Goal: Navigation & Orientation: Find specific page/section

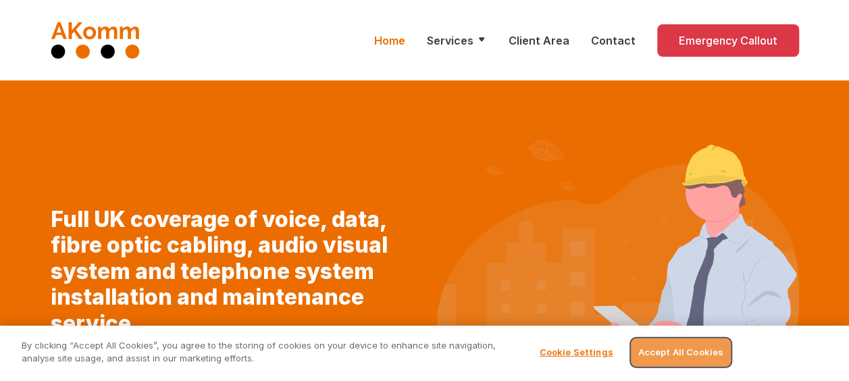
click at [684, 359] on button "Accept All Cookies" at bounding box center [681, 352] width 100 height 28
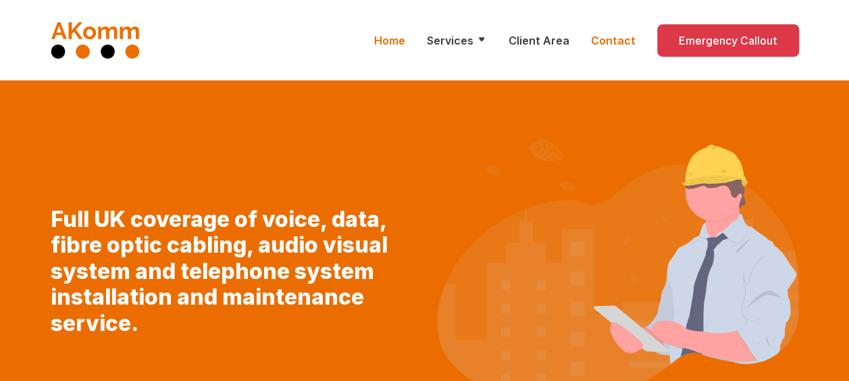
click at [611, 34] on link "Contact" at bounding box center [613, 40] width 45 height 16
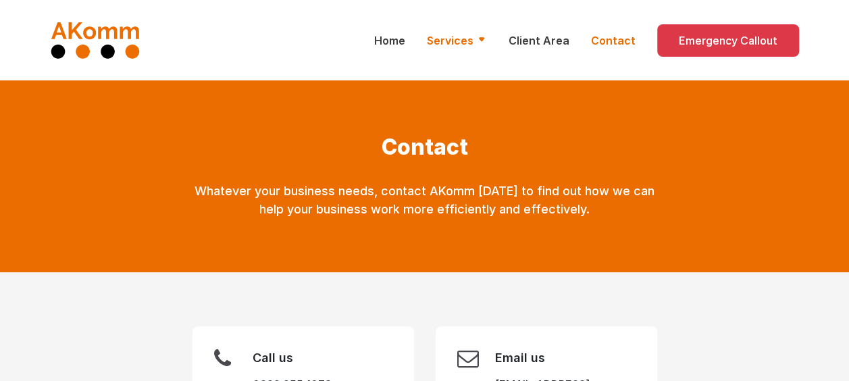
click at [487, 34] on icon at bounding box center [481, 39] width 11 height 11
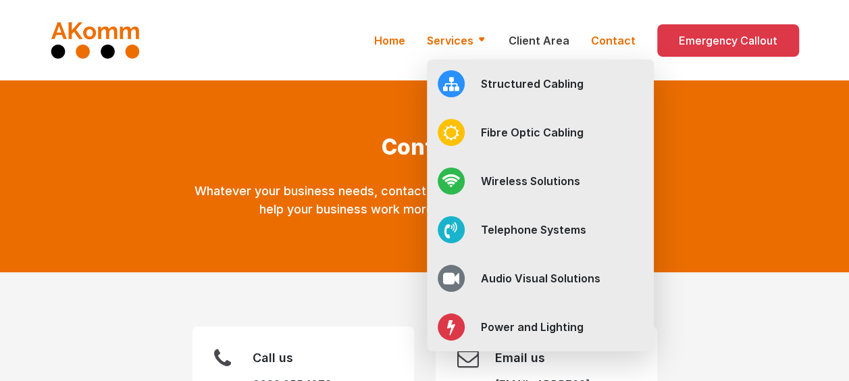
click at [405, 34] on link "Home" at bounding box center [389, 40] width 31 height 16
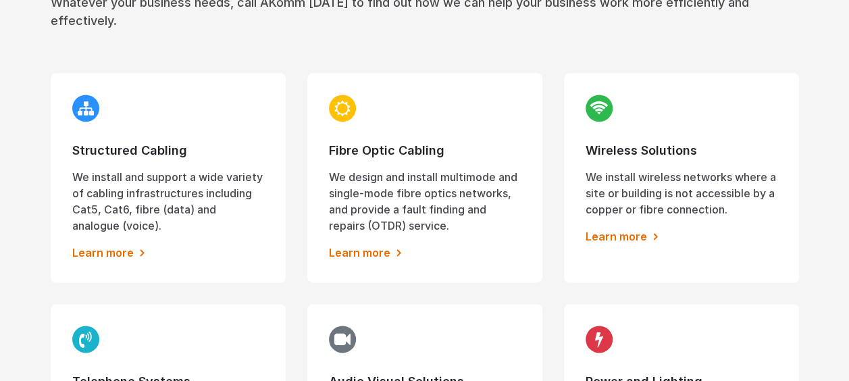
scroll to position [878, 0]
